Goal: Task Accomplishment & Management: Manage account settings

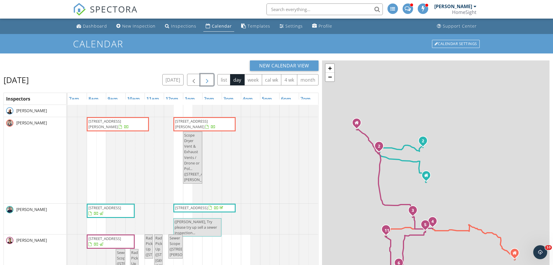
click at [205, 78] on span "button" at bounding box center [207, 79] width 7 height 7
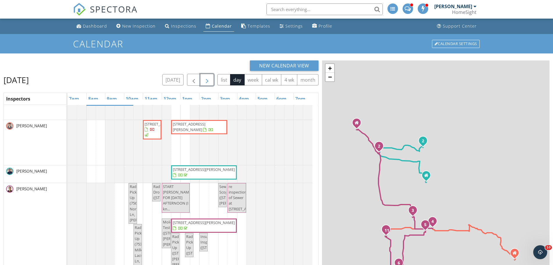
scroll to position [51, 0]
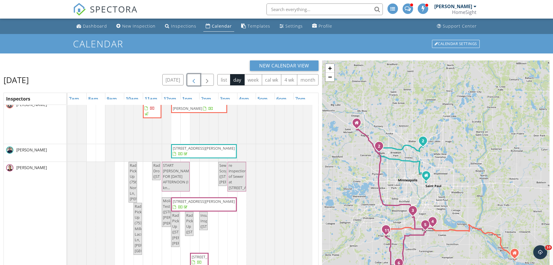
click at [192, 80] on span "button" at bounding box center [193, 79] width 7 height 7
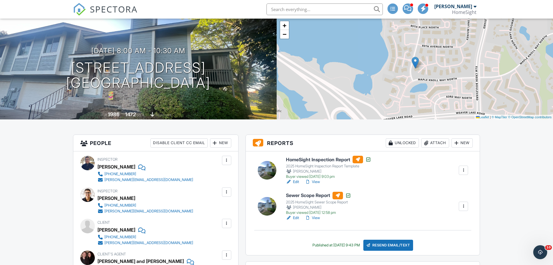
scroll to position [39, 0]
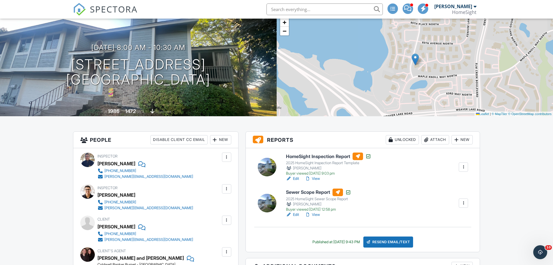
click at [297, 215] on link "Edit" at bounding box center [292, 215] width 13 height 6
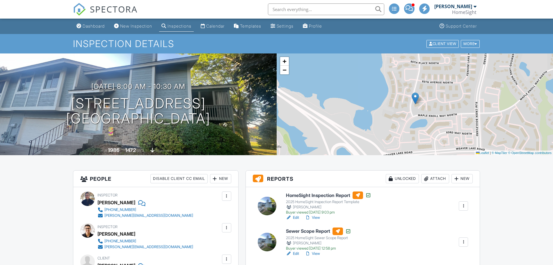
click at [463, 174] on div "New" at bounding box center [461, 178] width 21 height 9
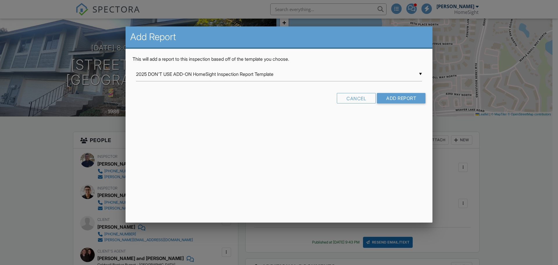
click at [354, 71] on input "2025 DON'T USE ADD-ON HomeSight Inspection Report Template" at bounding box center [279, 74] width 286 height 14
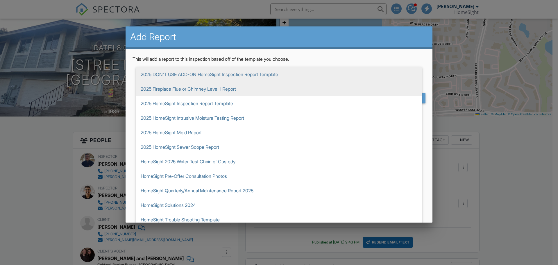
scroll to position [39, 0]
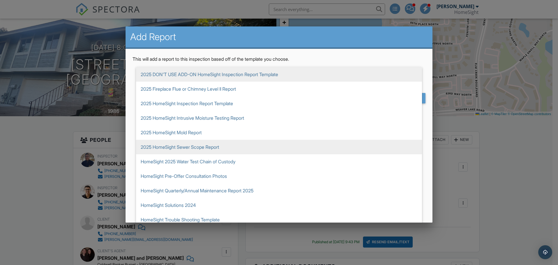
click at [339, 147] on span "2025 HomeSight Sewer Scope Report" at bounding box center [279, 147] width 286 height 15
type input "2025 HomeSight Sewer Scope Report"
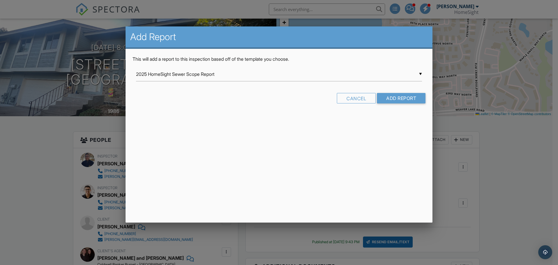
click at [414, 90] on form "▼ 2025 HomeSight Sewer Scope Report 2025 DON'T USE ADD-ON HomeSight Inspection …" at bounding box center [279, 87] width 293 height 41
click at [410, 98] on input "Add Report" at bounding box center [401, 98] width 49 height 10
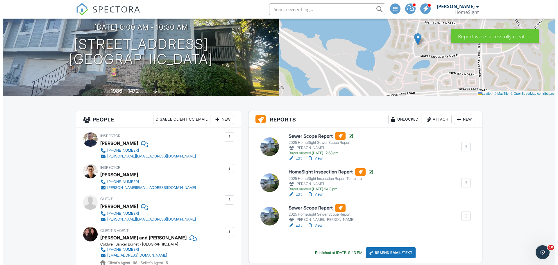
scroll to position [97, 0]
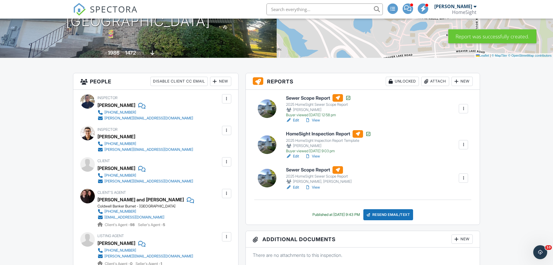
click at [464, 181] on div at bounding box center [463, 178] width 6 height 6
click at [448, 206] on link "Assign Inspectors" at bounding box center [444, 206] width 44 height 6
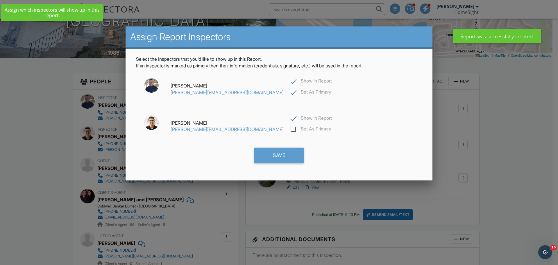
click at [291, 79] on label "Show in Report" at bounding box center [311, 81] width 41 height 7
checkbox input "false"
checkbox input "true"
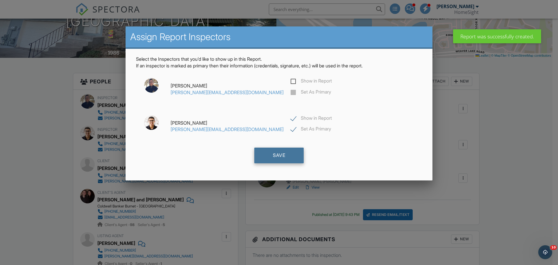
click at [282, 156] on div "Save" at bounding box center [278, 156] width 49 height 16
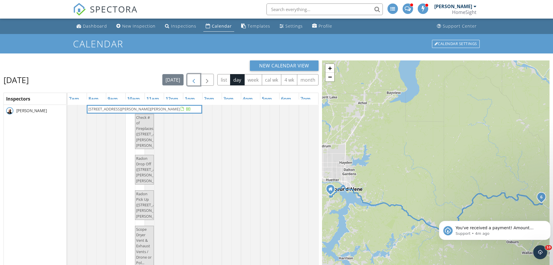
click at [192, 76] on span "button" at bounding box center [193, 79] width 7 height 7
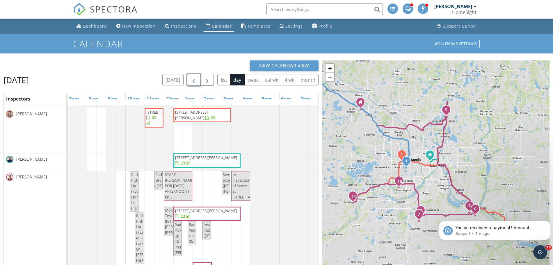
scroll to position [39, 0]
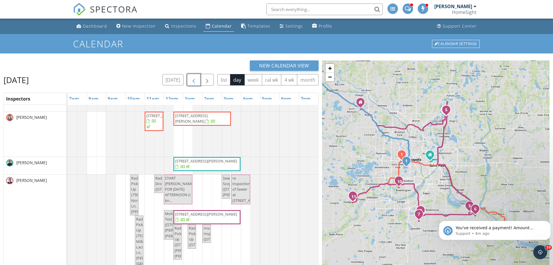
click at [191, 76] on button "button" at bounding box center [194, 80] width 14 height 12
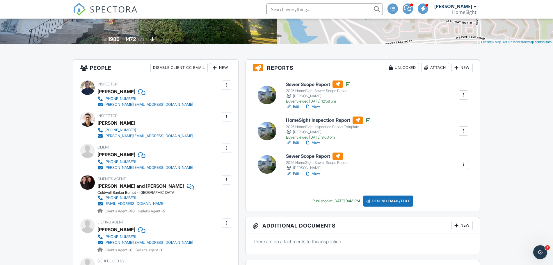
click at [294, 176] on link "Edit" at bounding box center [292, 174] width 13 height 6
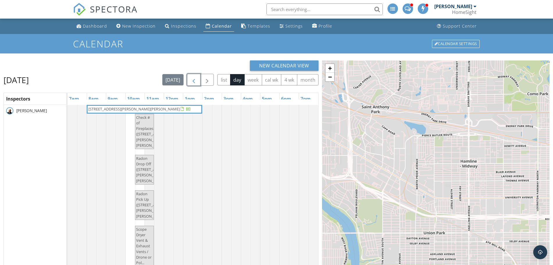
click at [196, 80] on span "button" at bounding box center [193, 79] width 7 height 7
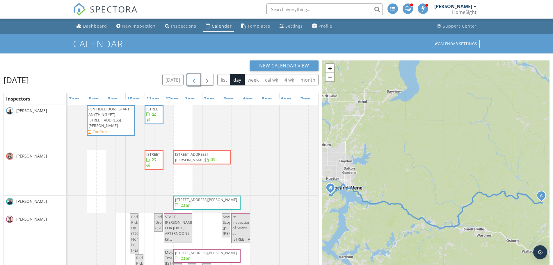
click at [189, 81] on button "button" at bounding box center [194, 80] width 14 height 12
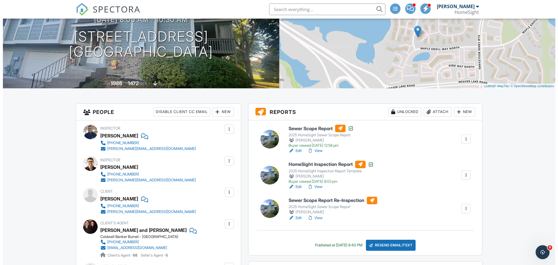
scroll to position [89, 0]
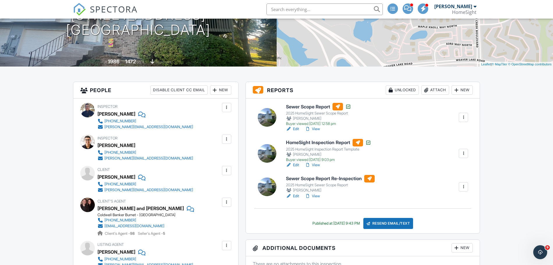
click at [393, 224] on div "Resend Email/Text" at bounding box center [388, 223] width 50 height 11
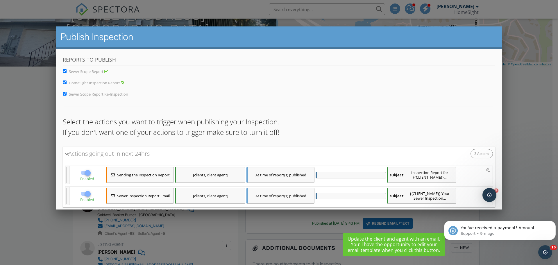
scroll to position [0, 0]
click at [99, 69] on span "Sewer Scope Report" at bounding box center [86, 71] width 35 height 5
click at [67, 69] on input "Sewer Scope Report" at bounding box center [65, 71] width 4 height 4
checkbox input "false"
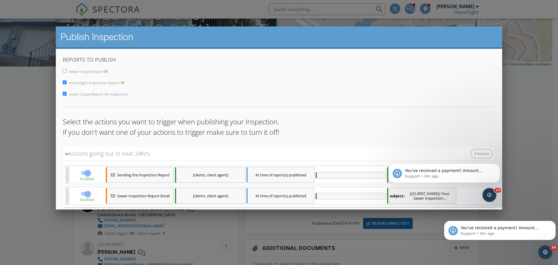
click at [97, 81] on span "HomeSight Inspection Report" at bounding box center [94, 82] width 51 height 5
click at [67, 81] on input "HomeSight Inspection Report" at bounding box center [65, 83] width 4 height 4
checkbox input "false"
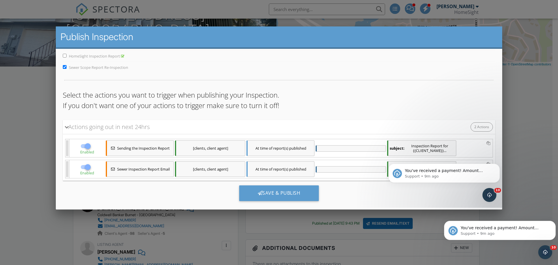
scroll to position [36, 0]
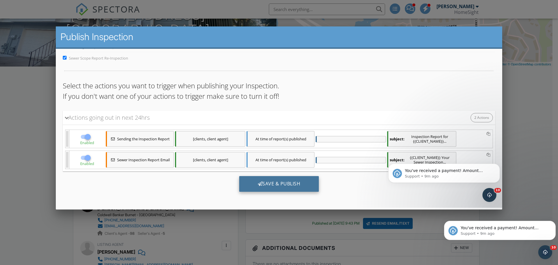
click at [274, 188] on div "Save & Publish" at bounding box center [279, 184] width 80 height 16
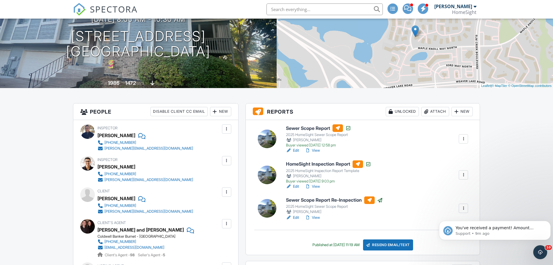
scroll to position [74, 0]
